Goal: Check status: Check status

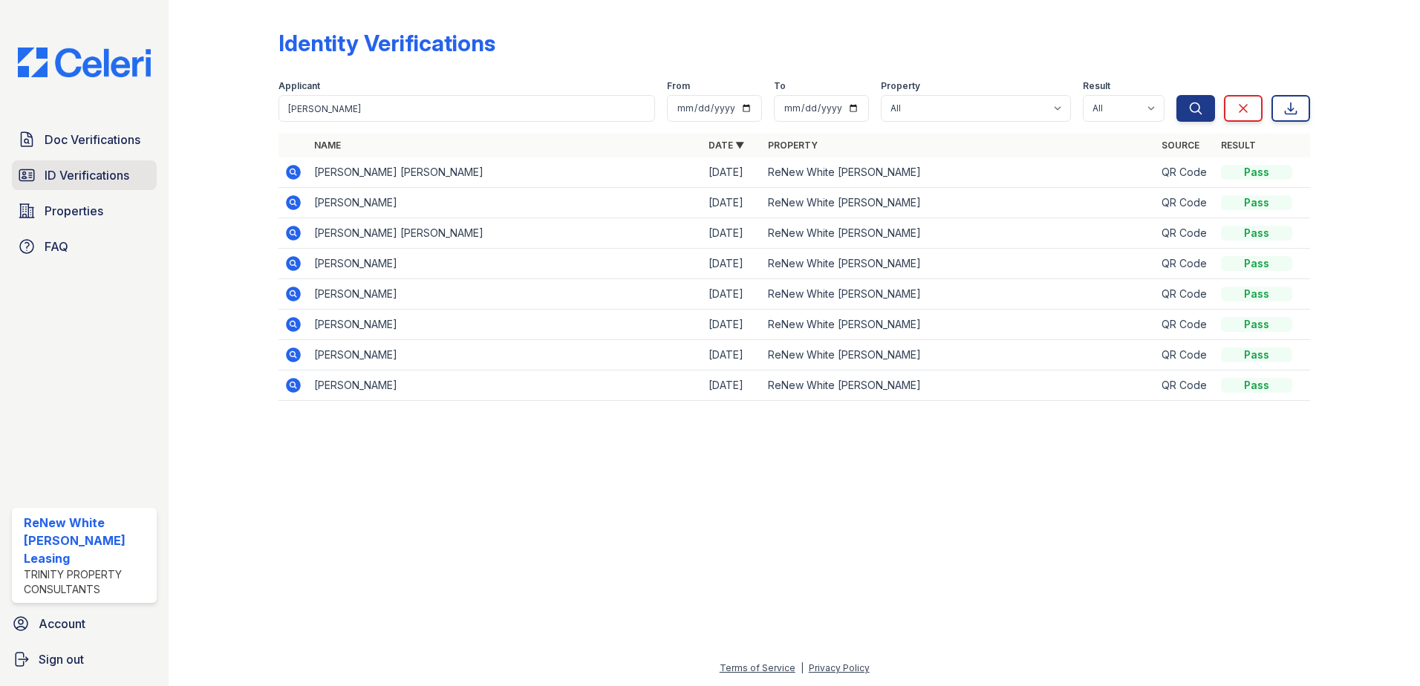
click at [108, 186] on link "ID Verifications" at bounding box center [84, 175] width 145 height 30
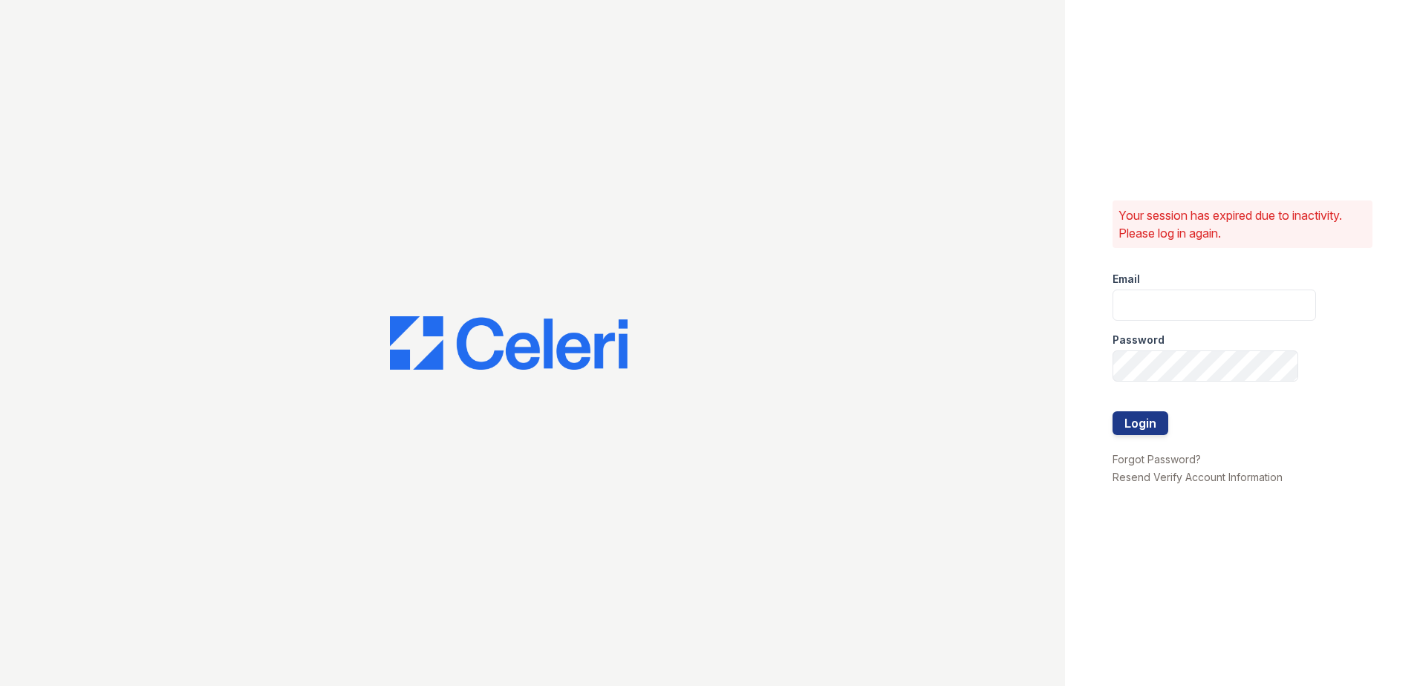
type input "[EMAIL_ADDRESS][DOMAIN_NAME]"
click at [1159, 420] on button "Login" at bounding box center [1141, 424] width 56 height 24
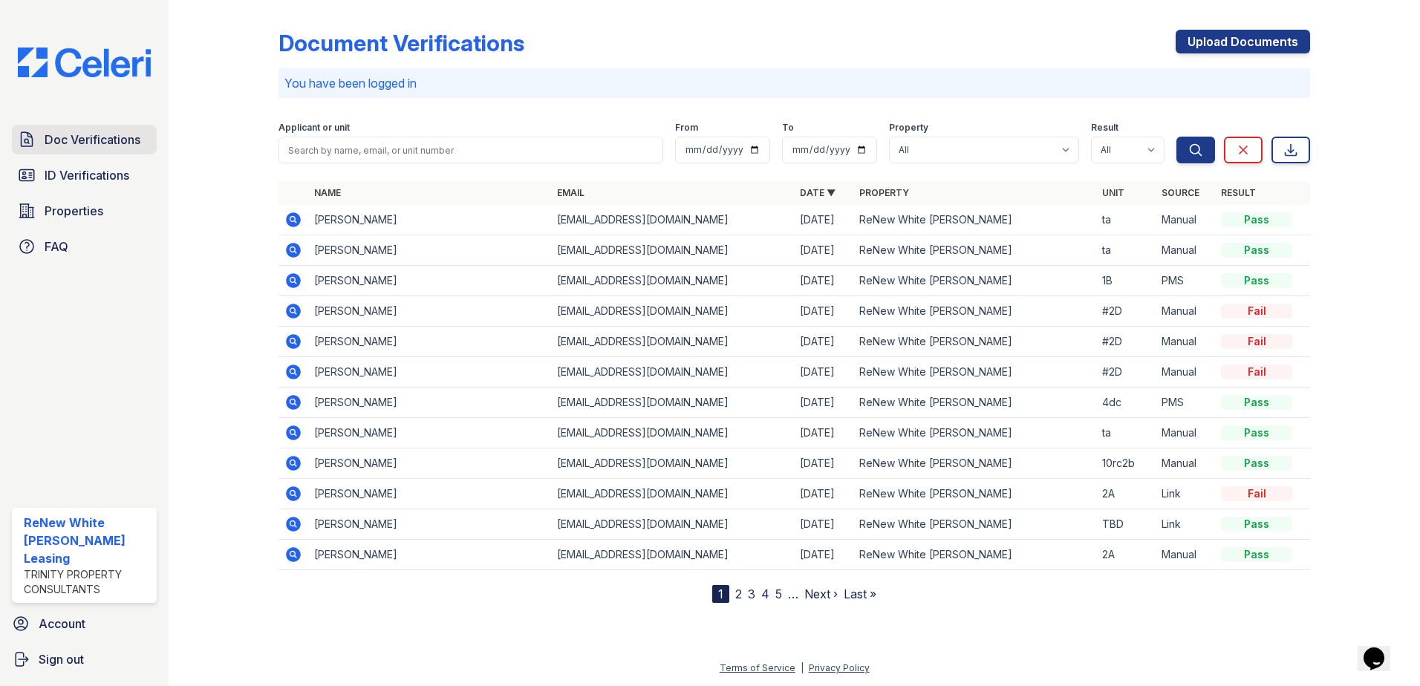
click at [139, 146] on span "Doc Verifications" at bounding box center [93, 140] width 96 height 18
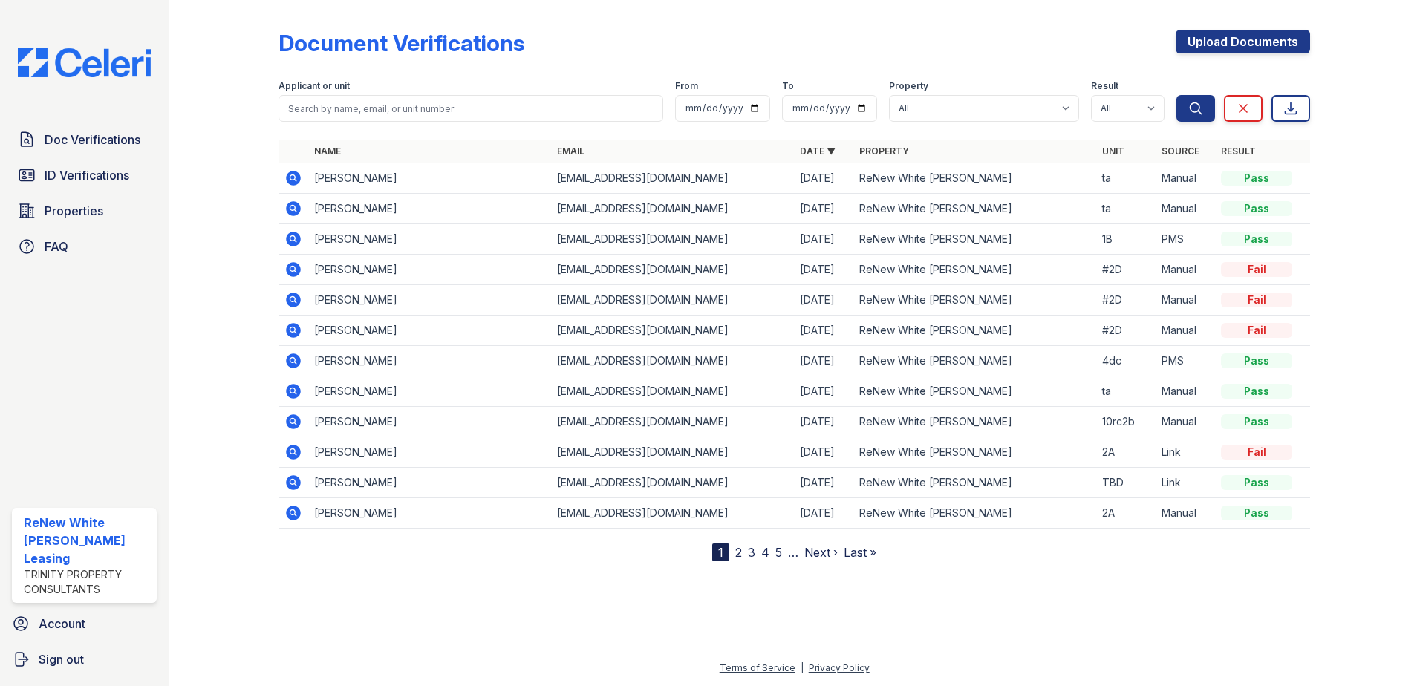
click at [735, 550] on link "2" at bounding box center [738, 552] width 7 height 15
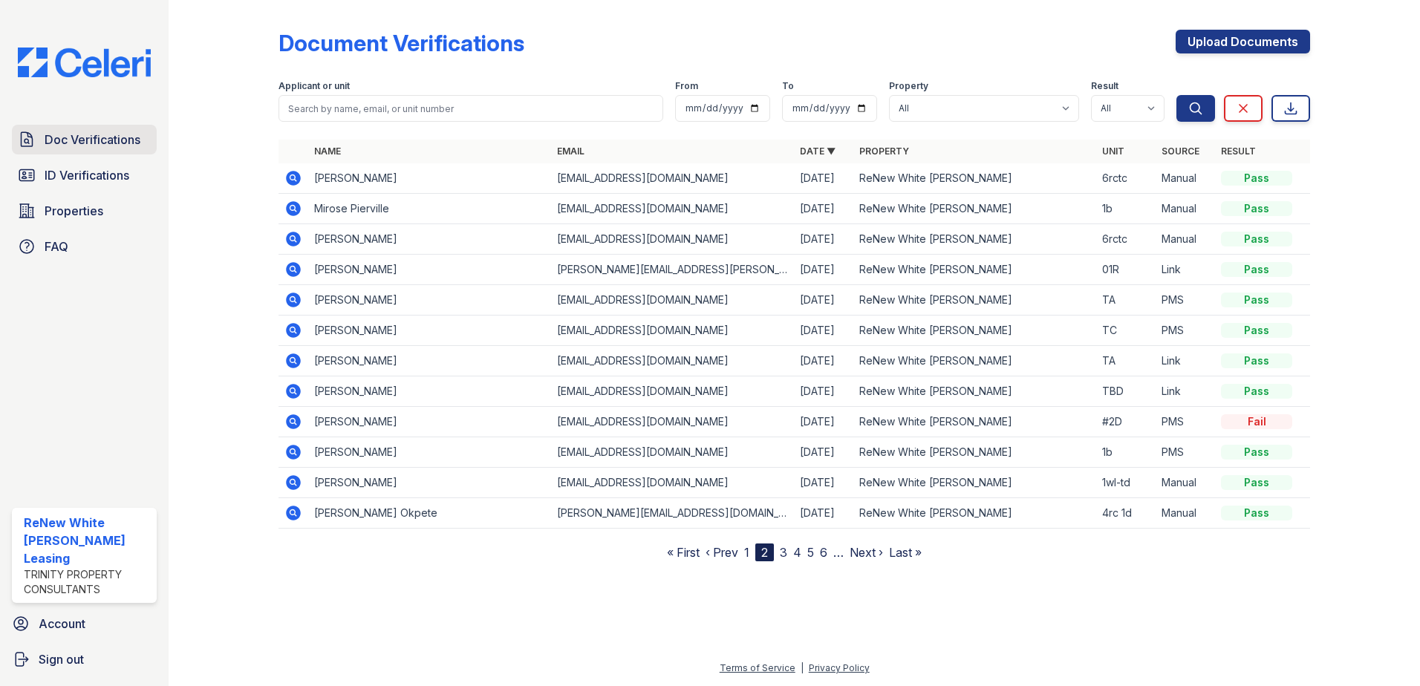
click at [124, 143] on span "Doc Verifications" at bounding box center [93, 140] width 96 height 18
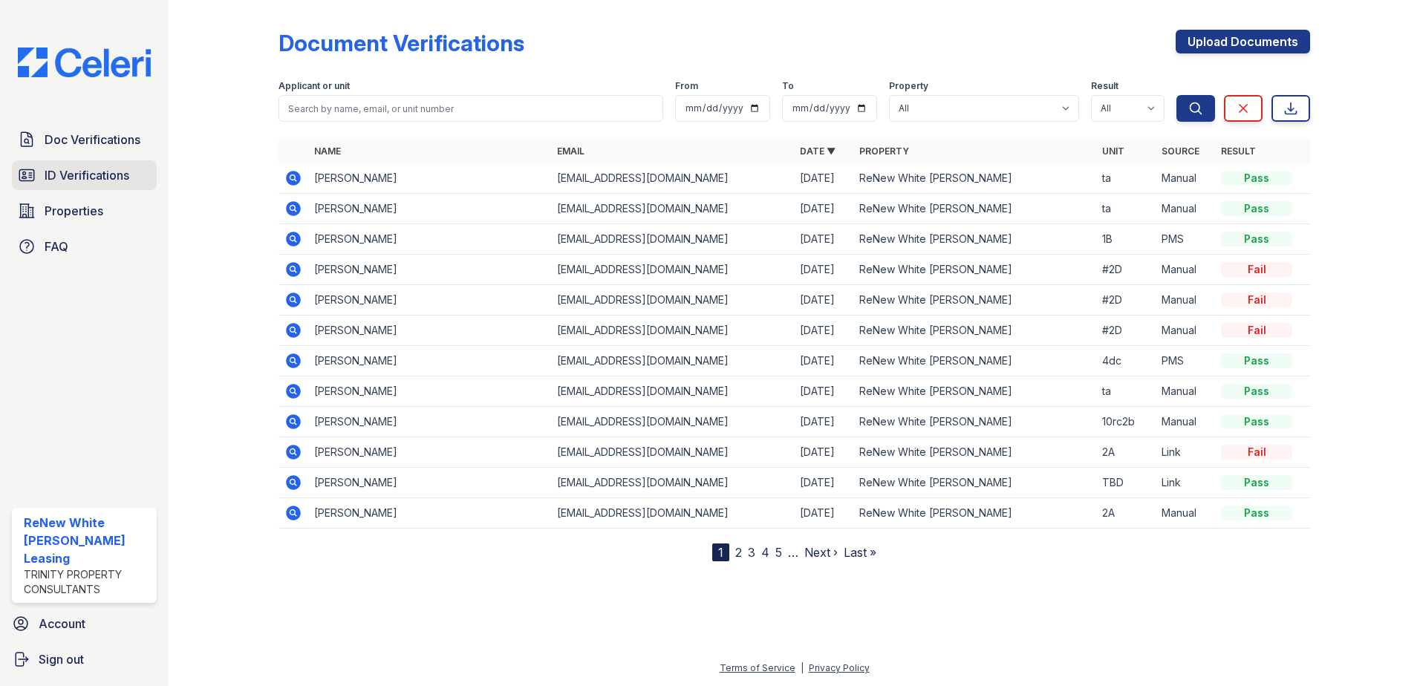
click at [131, 186] on link "ID Verifications" at bounding box center [84, 175] width 145 height 30
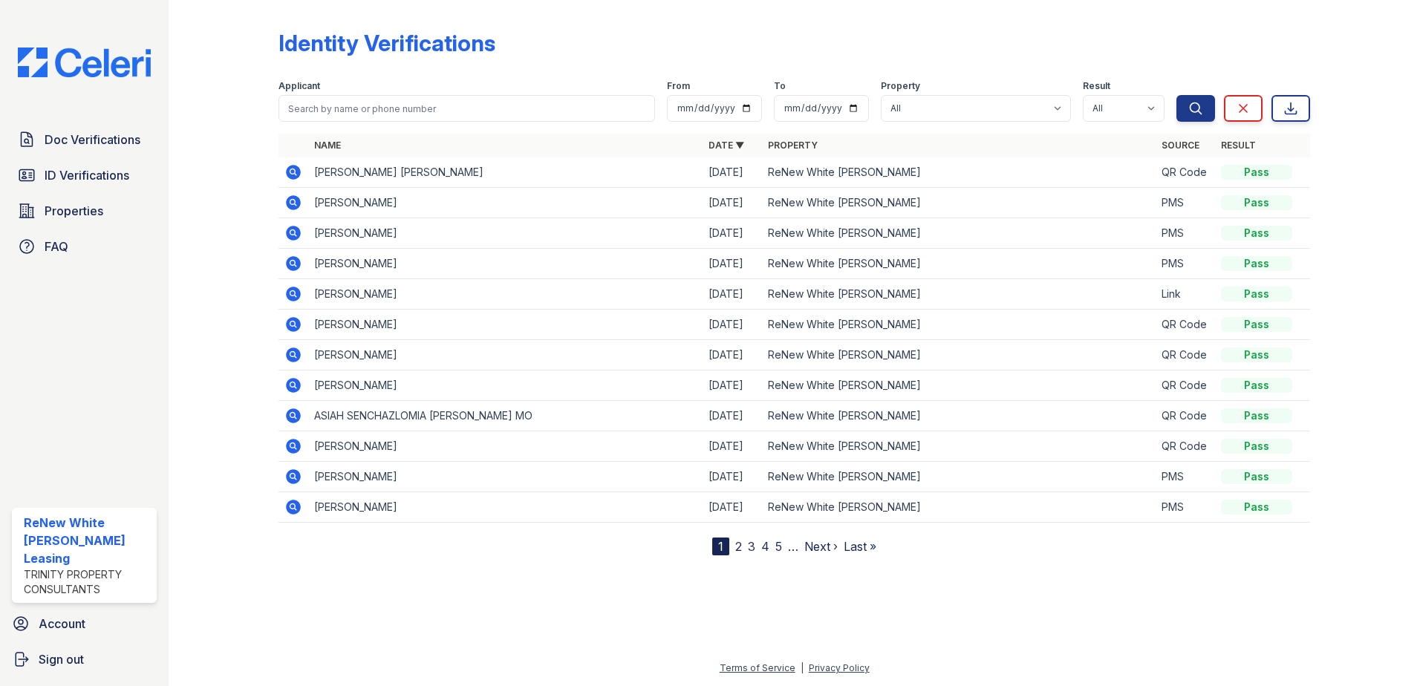
click at [293, 166] on icon at bounding box center [293, 172] width 15 height 15
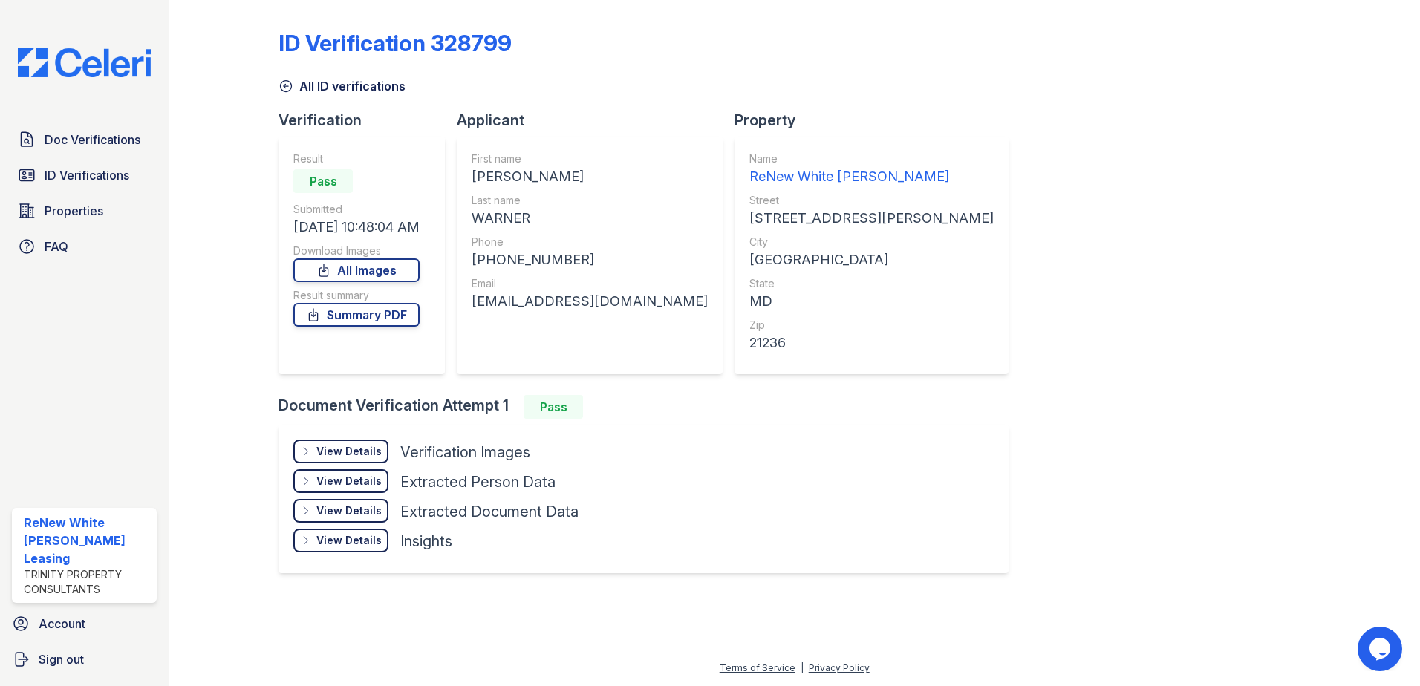
click at [348, 458] on div "View Details" at bounding box center [348, 451] width 65 height 15
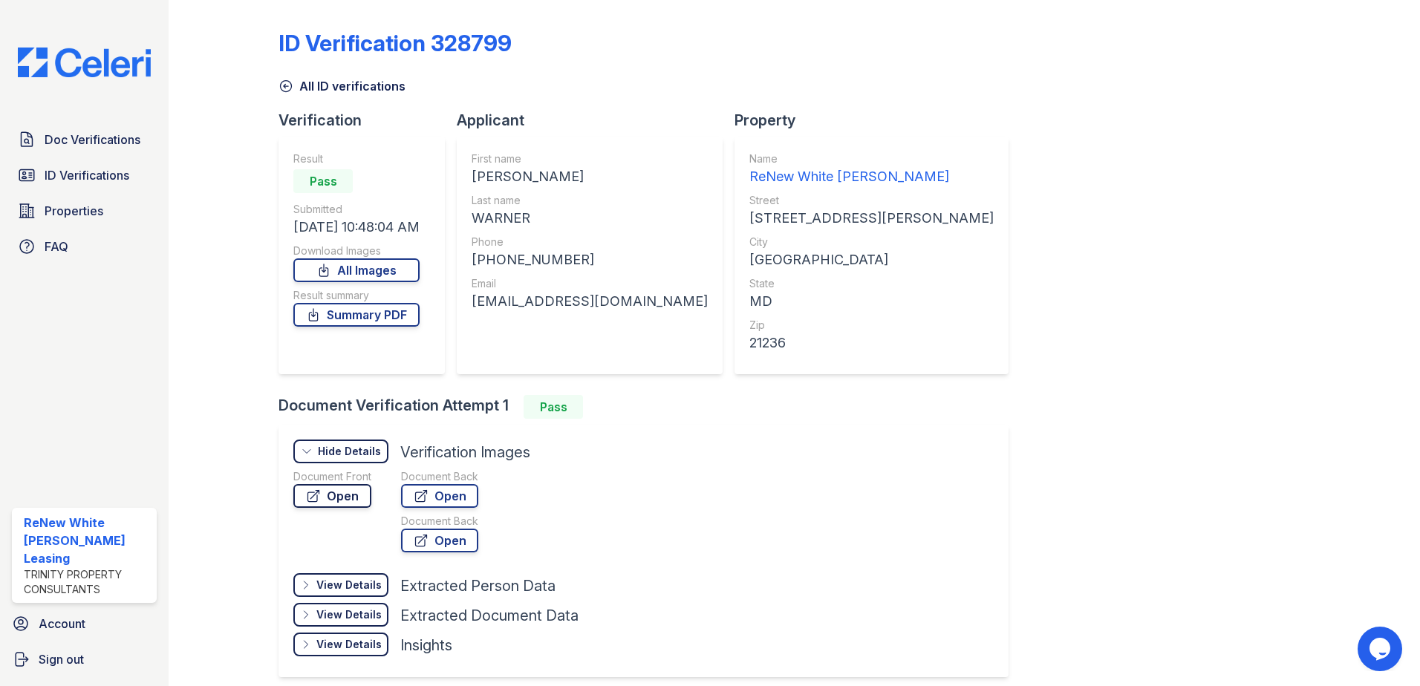
click at [331, 501] on link "Open" at bounding box center [332, 496] width 78 height 24
